Goal: Task Accomplishment & Management: Use online tool/utility

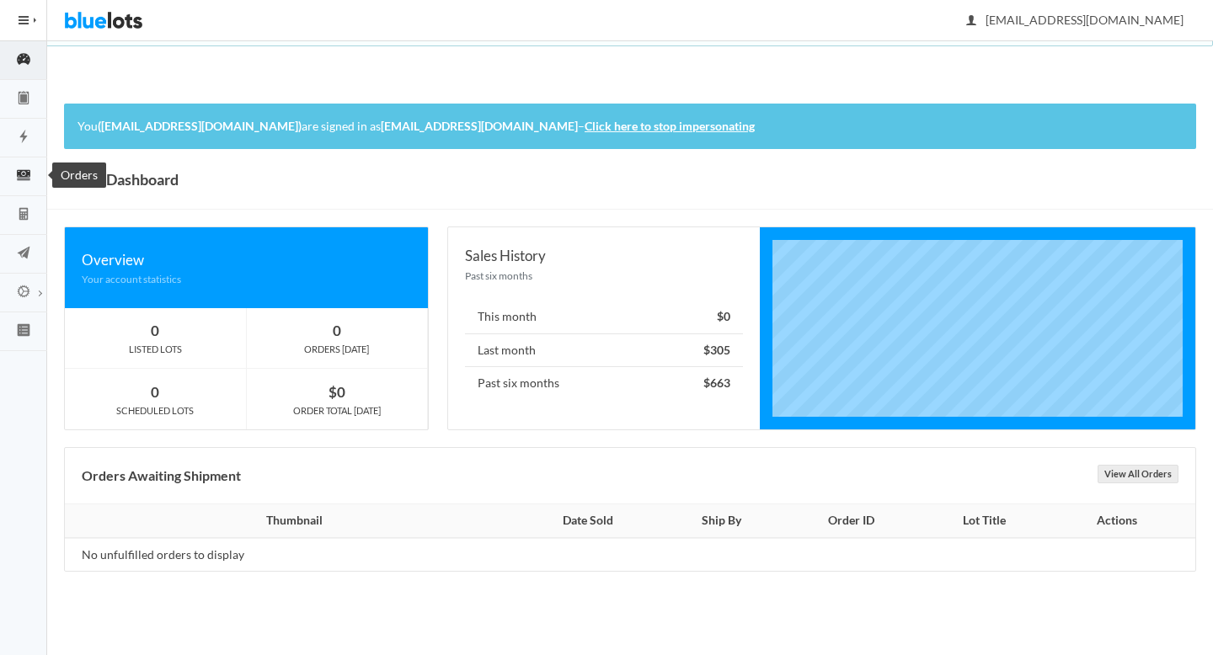
click at [0, 165] on link "Orders" at bounding box center [23, 176] width 47 height 39
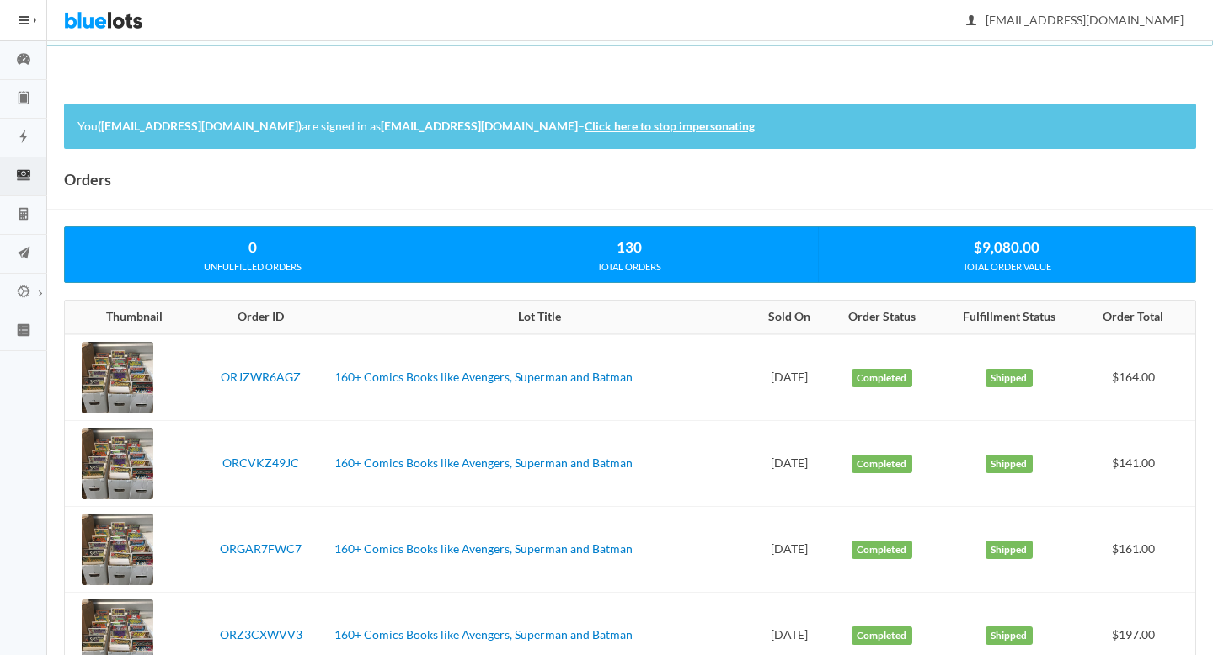
scroll to position [30, 0]
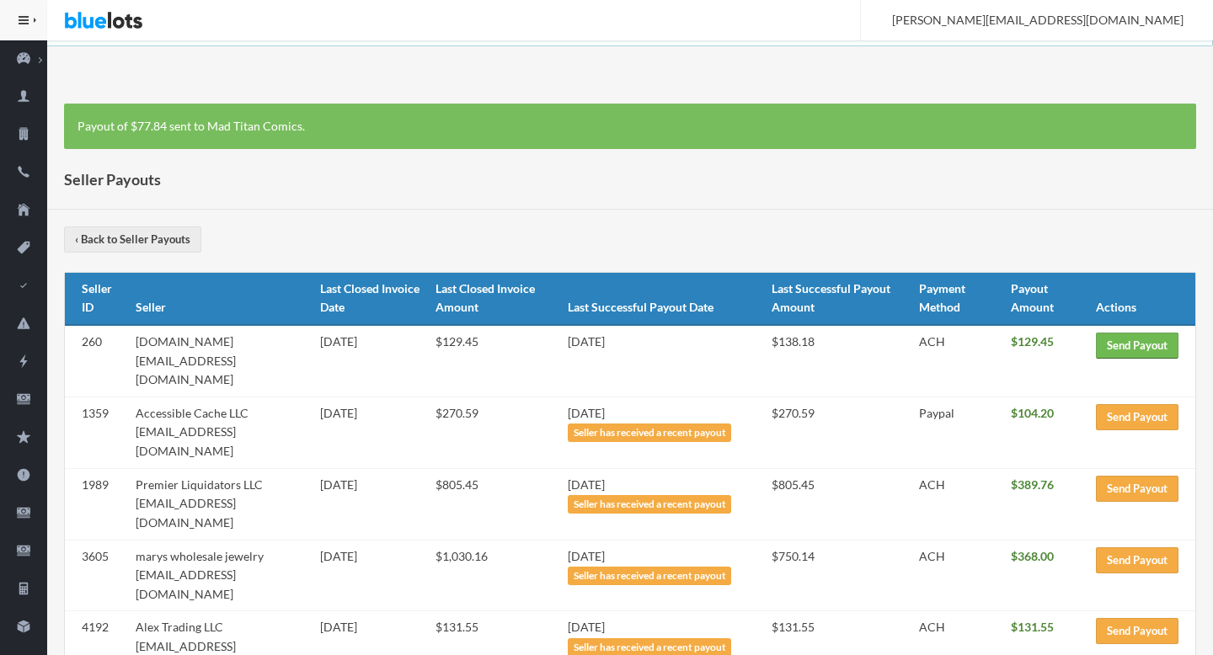
click at [1142, 339] on link "Send Payout" at bounding box center [1137, 346] width 83 height 26
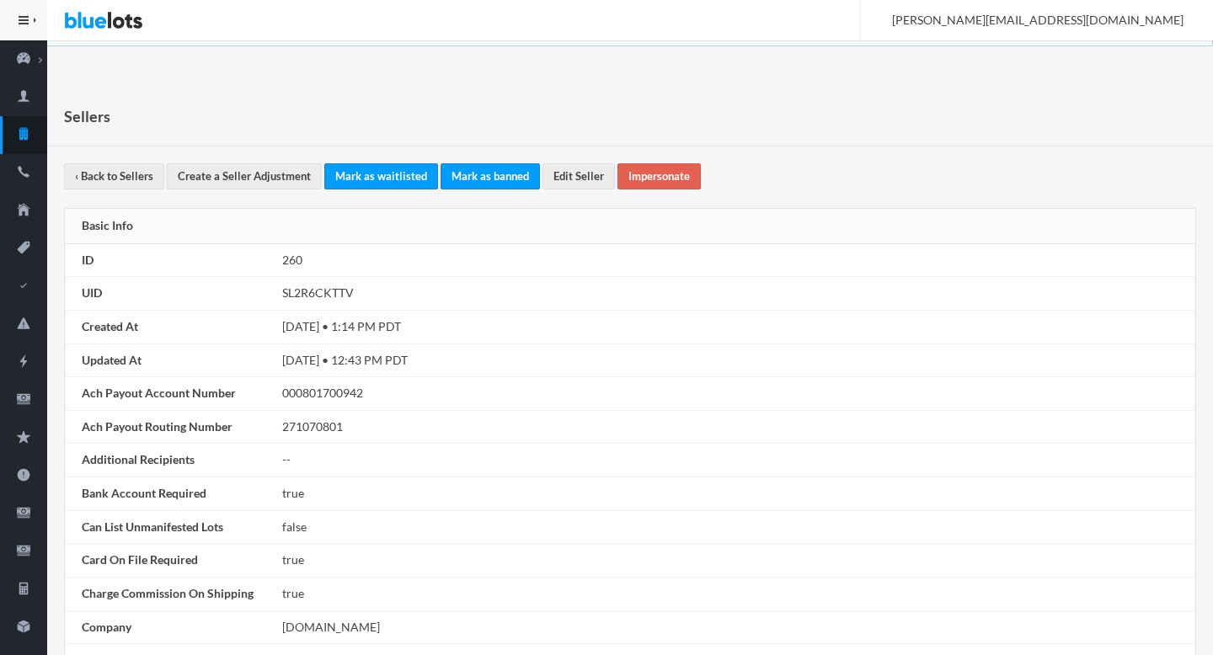
click at [640, 181] on link "Impersonate" at bounding box center [658, 176] width 83 height 26
